Goal: Task Accomplishment & Management: Manage account settings

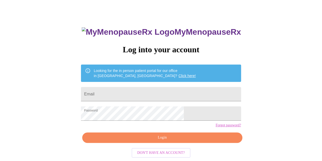
scroll to position [23, 0]
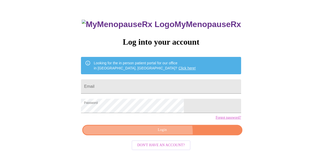
click at [166, 133] on span "Login" at bounding box center [162, 130] width 148 height 6
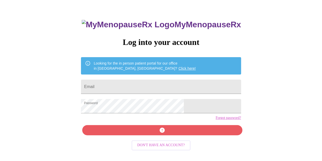
click at [99, 131] on div "MyMenopauseRx Log into your account Looking for the in person patient portal fo…" at bounding box center [161, 76] width 318 height 193
click at [142, 141] on div "MyMenopauseRx Log into your account Looking for the in person patient portal fo…" at bounding box center [161, 92] width 170 height 161
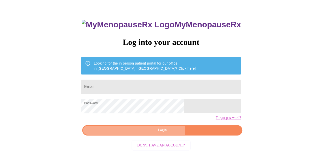
click at [149, 133] on span "Login" at bounding box center [162, 130] width 148 height 6
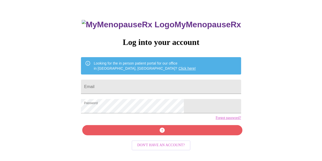
click at [176, 141] on div "MyMenopauseRx Log into your account Looking for the in person patient portal fo…" at bounding box center [161, 92] width 170 height 161
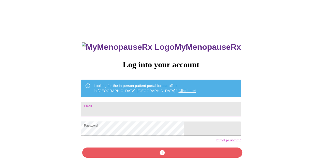
click at [183, 108] on input "Email" at bounding box center [161, 109] width 160 height 14
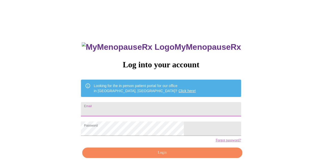
type input "sandracobb1226@gmail.com"
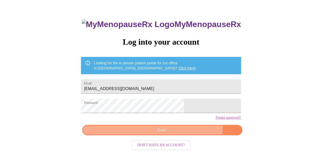
click at [181, 133] on span "Login" at bounding box center [162, 130] width 148 height 6
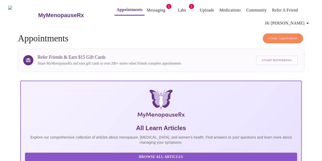
click at [147, 9] on link "Messaging" at bounding box center [156, 10] width 19 height 7
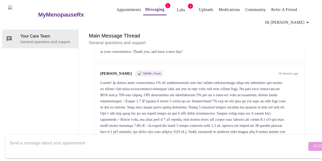
scroll to position [1613, 0]
drag, startPoint x: 310, startPoint y: 110, endPoint x: 86, endPoint y: 73, distance: 227.4
click at [86, 73] on div "Messages are typically reviewed within 1-2 business days You 6 months ago I had…" at bounding box center [199, 98] width 229 height 97
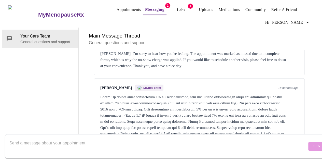
scroll to position [1588, 0]
